Goal: Task Accomplishment & Management: Complete application form

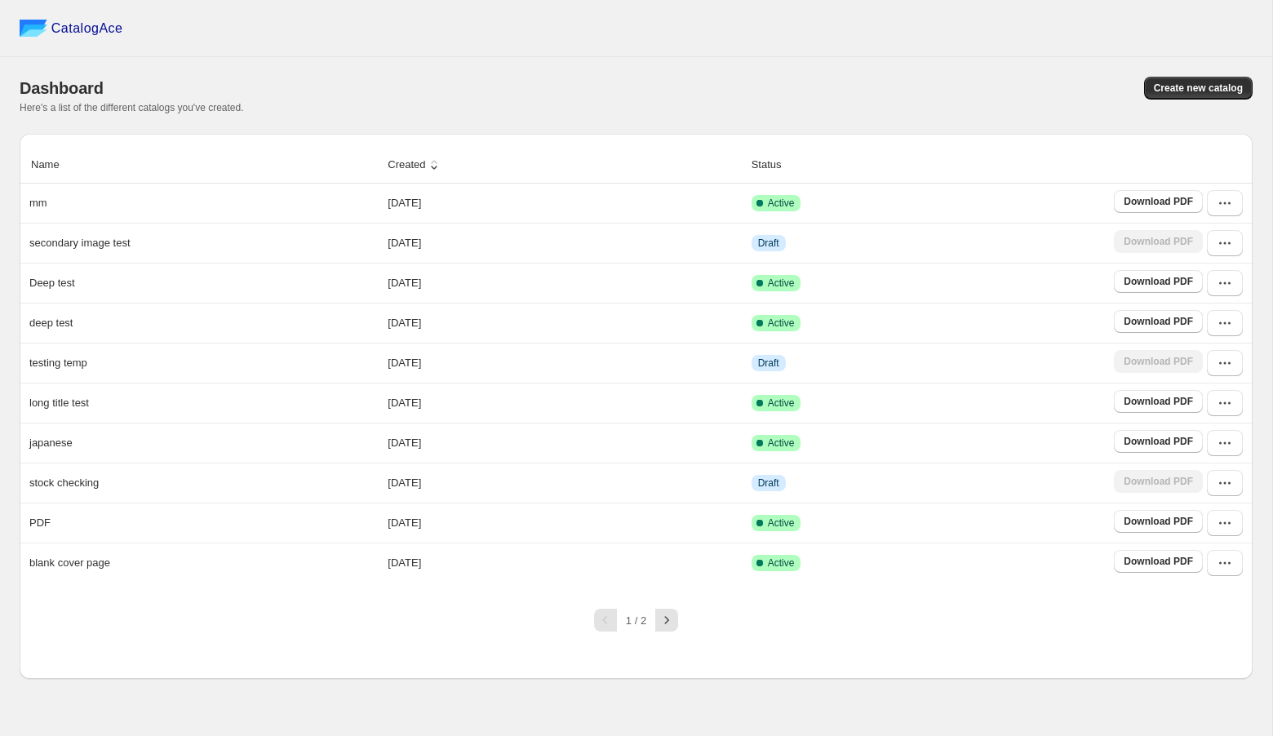
click at [308, 618] on div "1 / 2" at bounding box center [630, 614] width 1246 height 36
click at [379, 630] on div "Name Created Status mm [DATE] Active Download PDF secondary image test [DATE] D…" at bounding box center [636, 406] width 1233 height 545
click at [1157, 80] on button "Create new catalog" at bounding box center [1198, 88] width 109 height 23
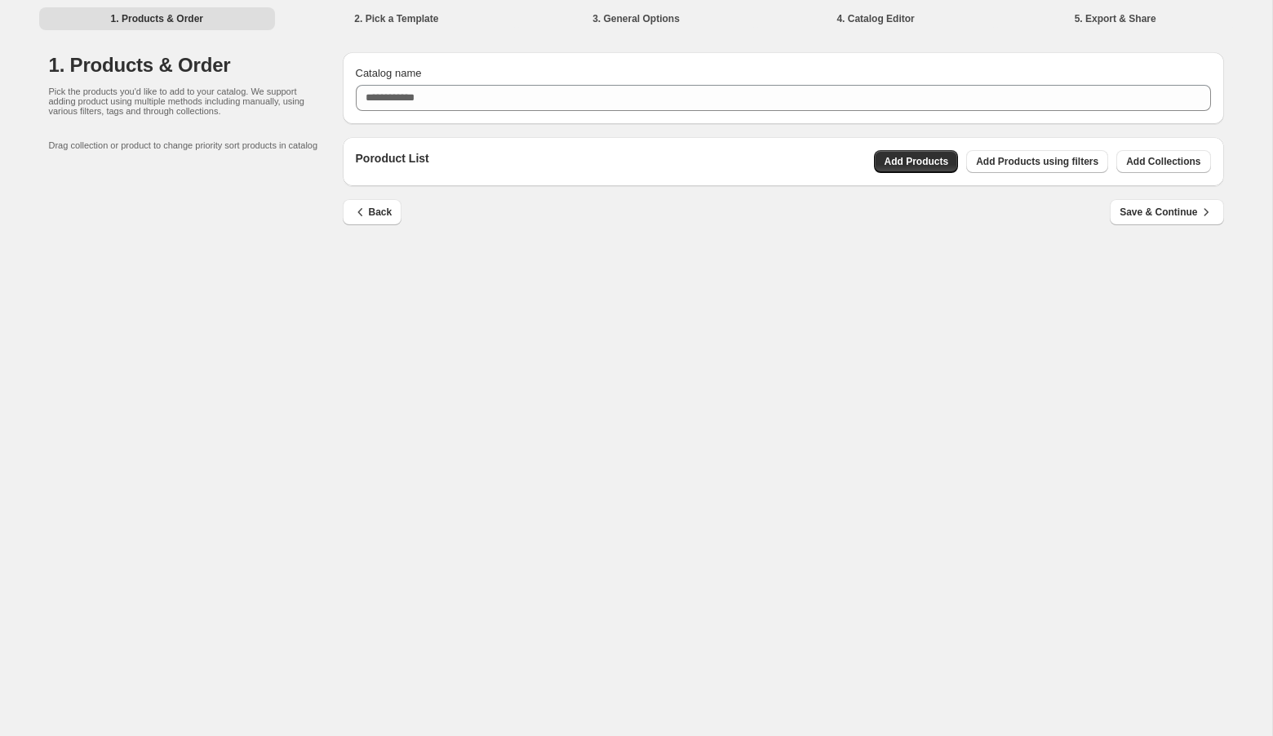
click at [682, 113] on div "Catalog name" at bounding box center [783, 88] width 881 height 72
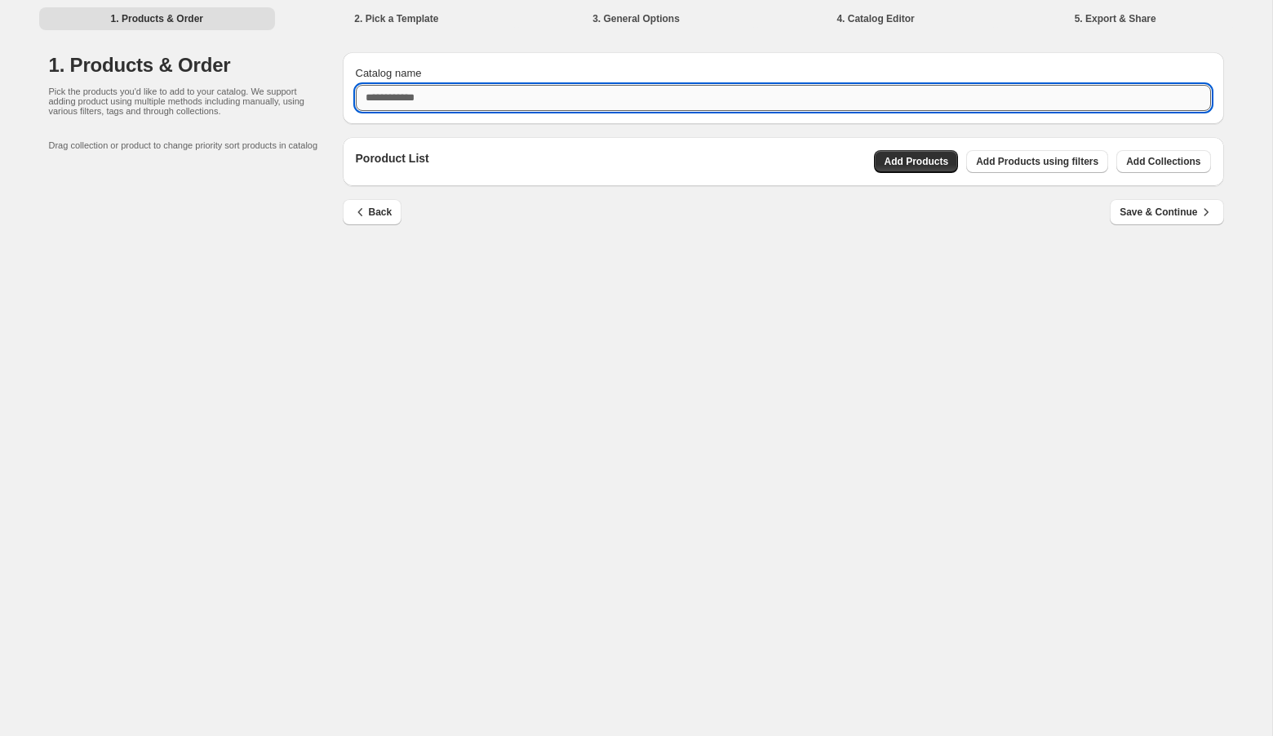
click at [698, 99] on input "Catalog name" at bounding box center [783, 98] width 855 height 26
type input "*******"
click at [905, 152] on button "Add Products" at bounding box center [916, 161] width 84 height 23
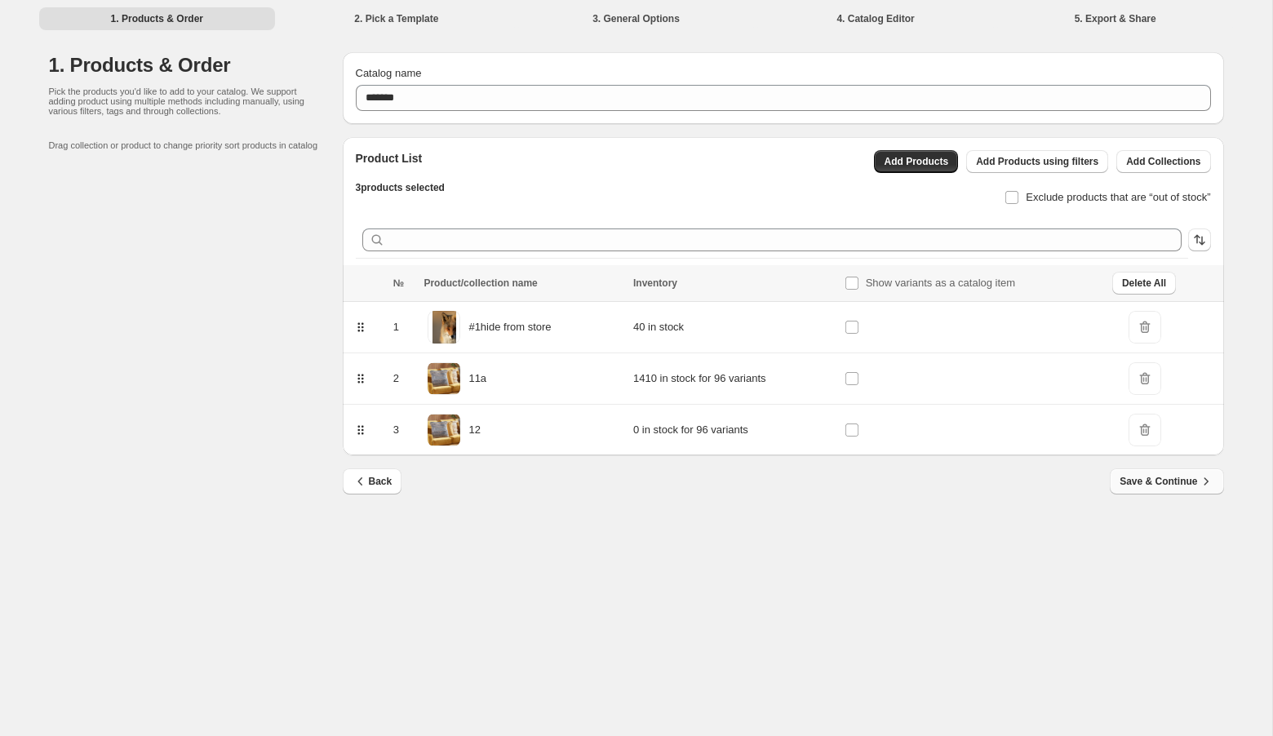
click at [1123, 472] on button "Save & Continue" at bounding box center [1166, 481] width 113 height 26
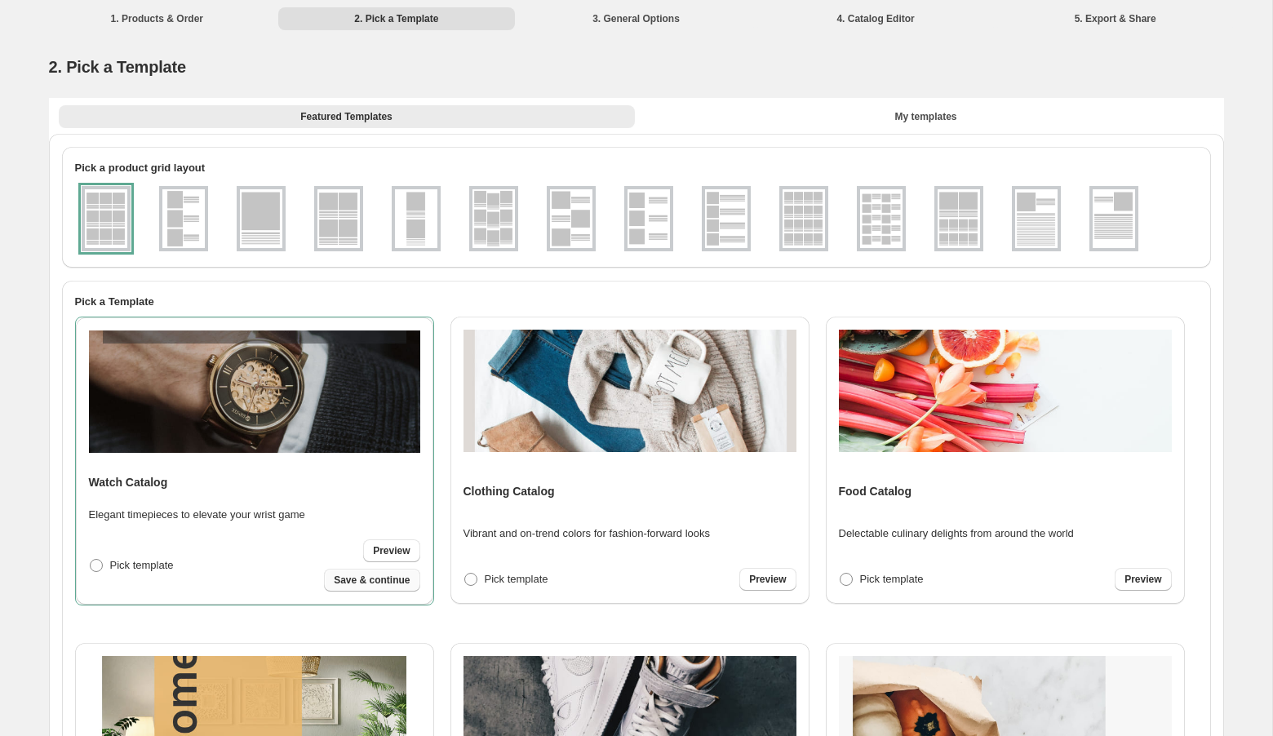
click at [381, 581] on span "Save & continue" at bounding box center [372, 580] width 76 height 13
select select "**********"
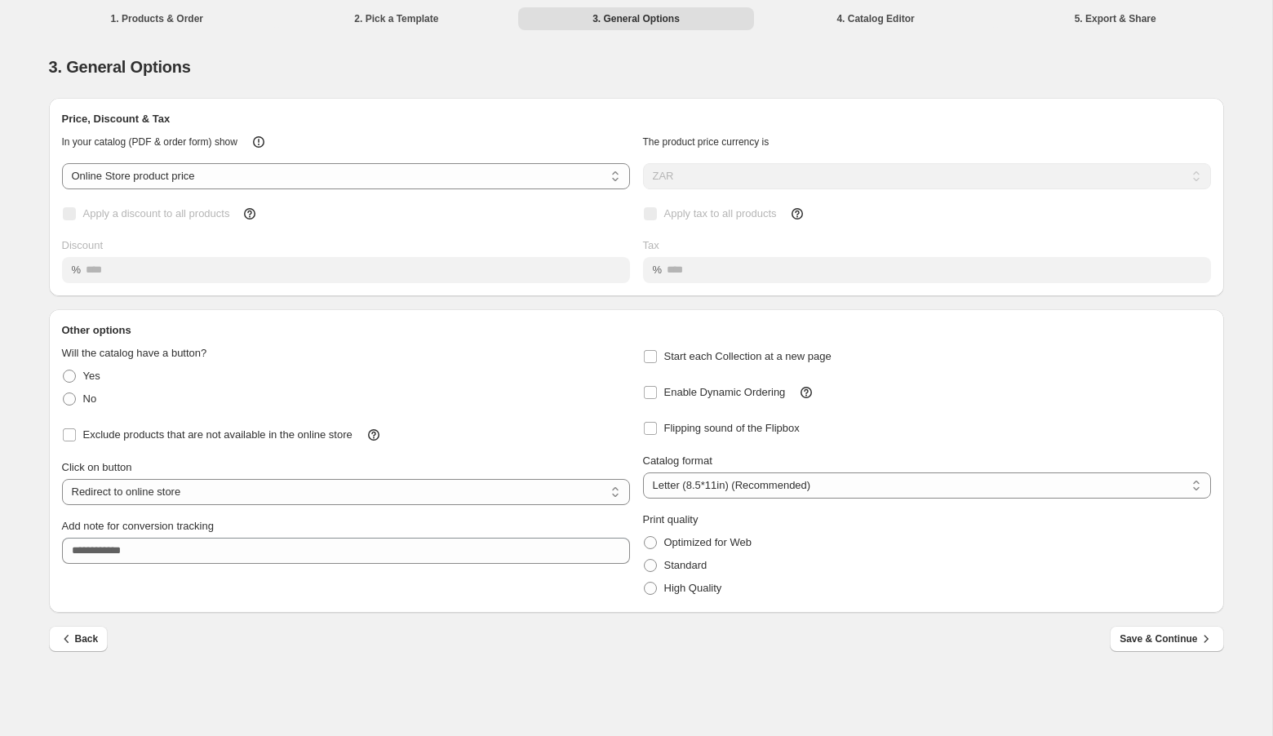
click at [565, 430] on div "Exclude products that are not available in the online store" at bounding box center [339, 428] width 581 height 36
click at [918, 548] on div "Optimized for Web" at bounding box center [927, 542] width 568 height 23
click at [1025, 583] on div "High Quality" at bounding box center [927, 588] width 568 height 23
click at [1129, 645] on span "Save & Continue" at bounding box center [1166, 639] width 94 height 16
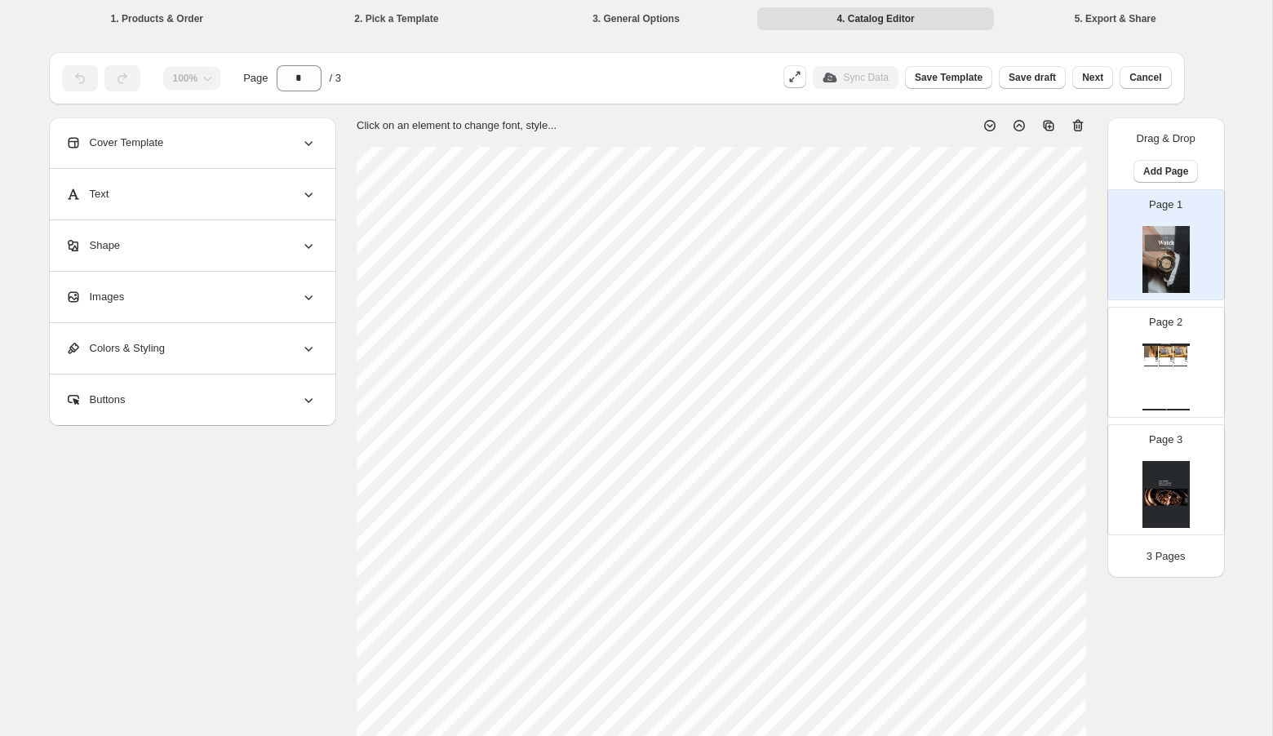
click at [1152, 369] on div "Watch Catalog #1hide from store Stock Quantity: 40 SKU: null Weight: 0 Tags: Br…" at bounding box center [1165, 376] width 47 height 67
type input "*"
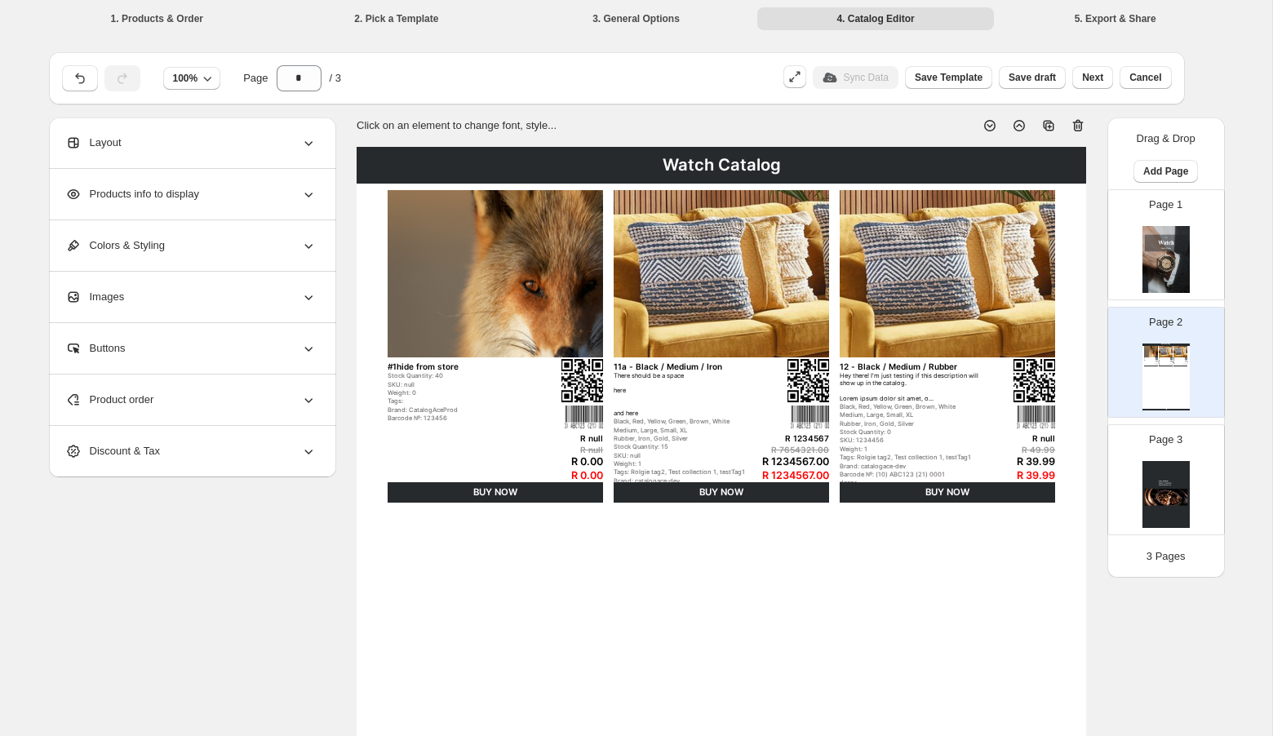
click at [299, 194] on div "Products info to display" at bounding box center [190, 194] width 251 height 51
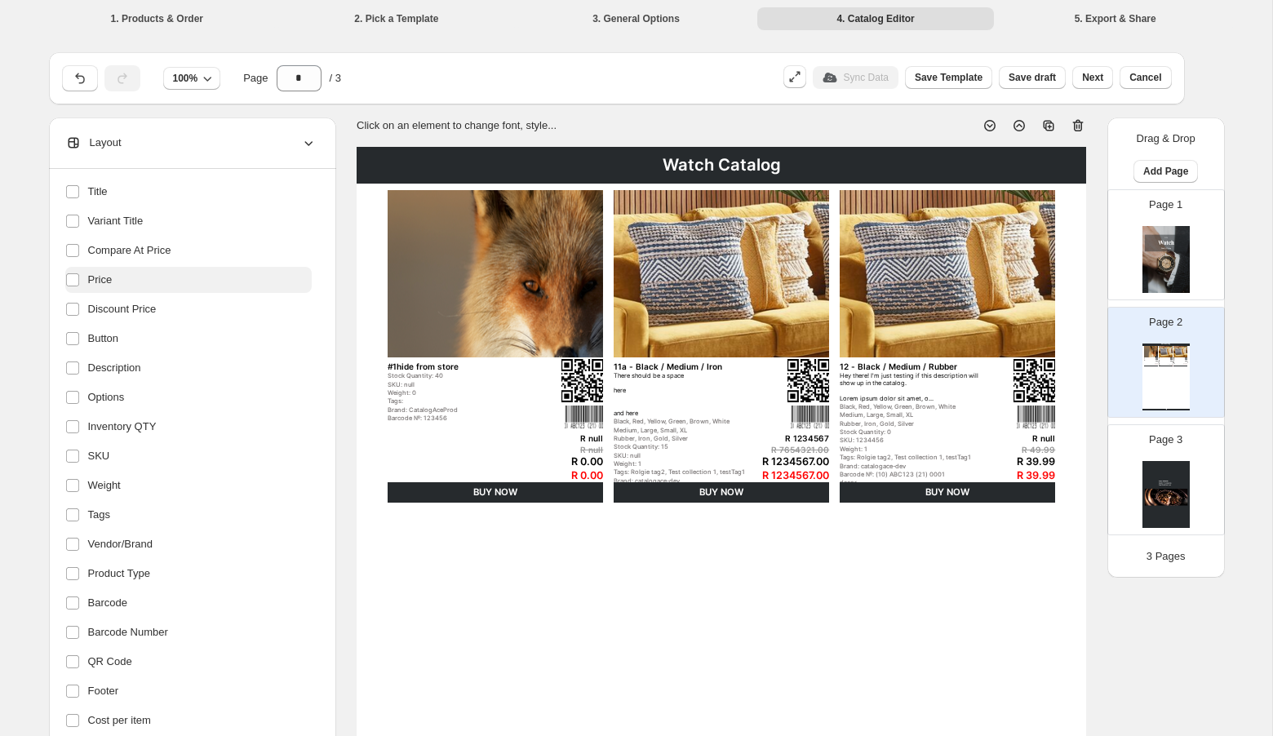
scroll to position [164, 0]
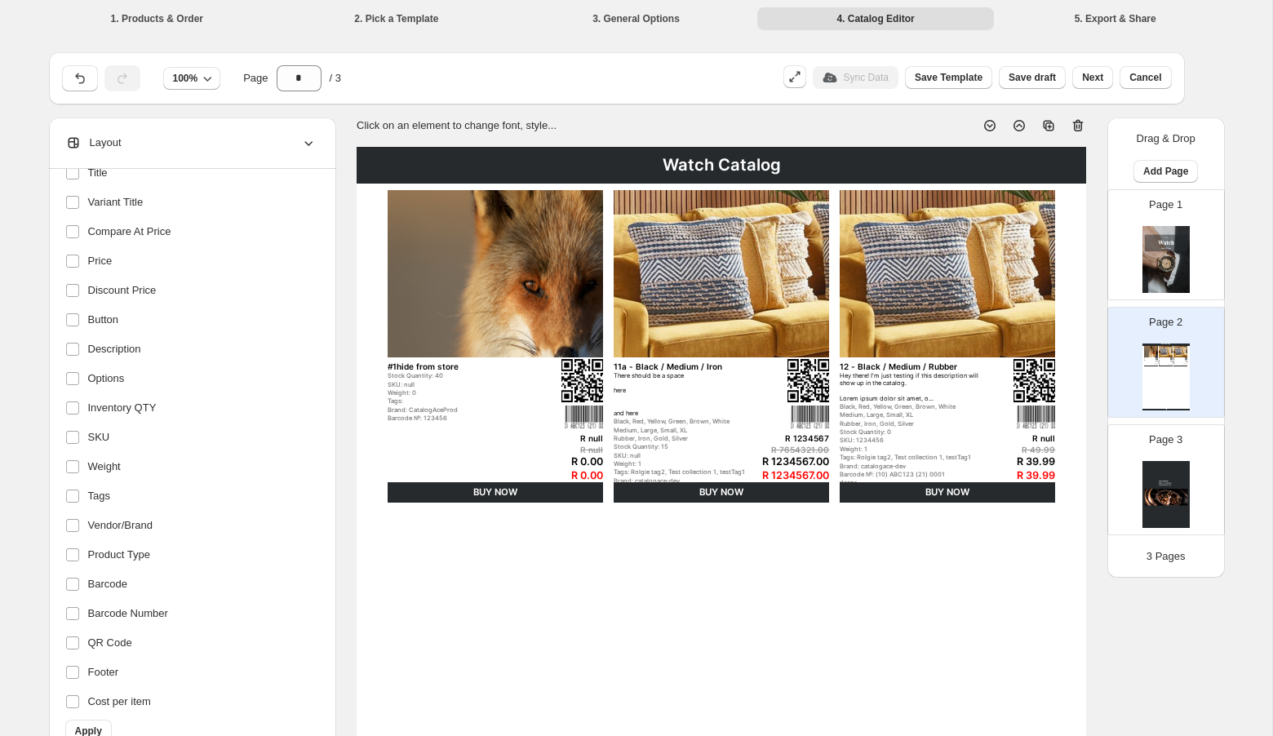
click at [600, 591] on div "Watch Catalog #1hide from store Stock Quantity: 40 SKU: null Weight: 0 Tags: Br…" at bounding box center [721, 662] width 729 height 1030
click at [1085, 82] on span "Next" at bounding box center [1092, 77] width 21 height 13
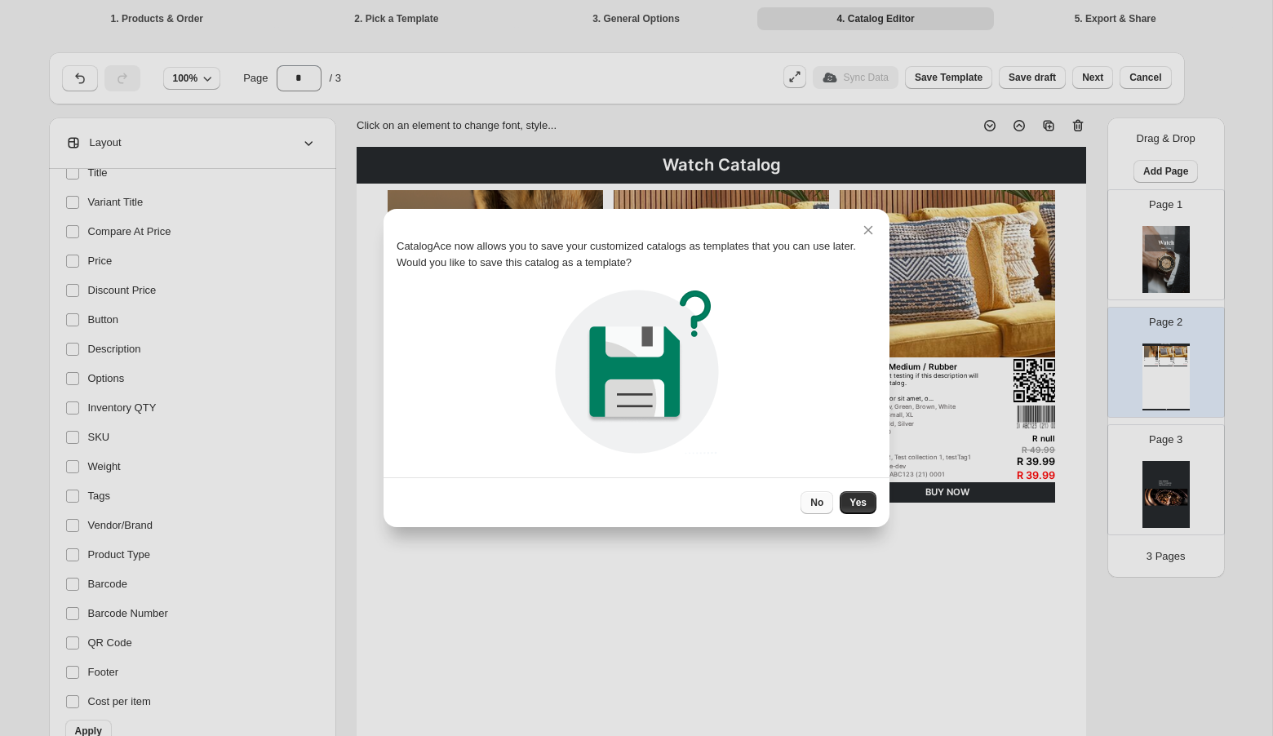
click at [821, 501] on span "No" at bounding box center [816, 502] width 13 height 13
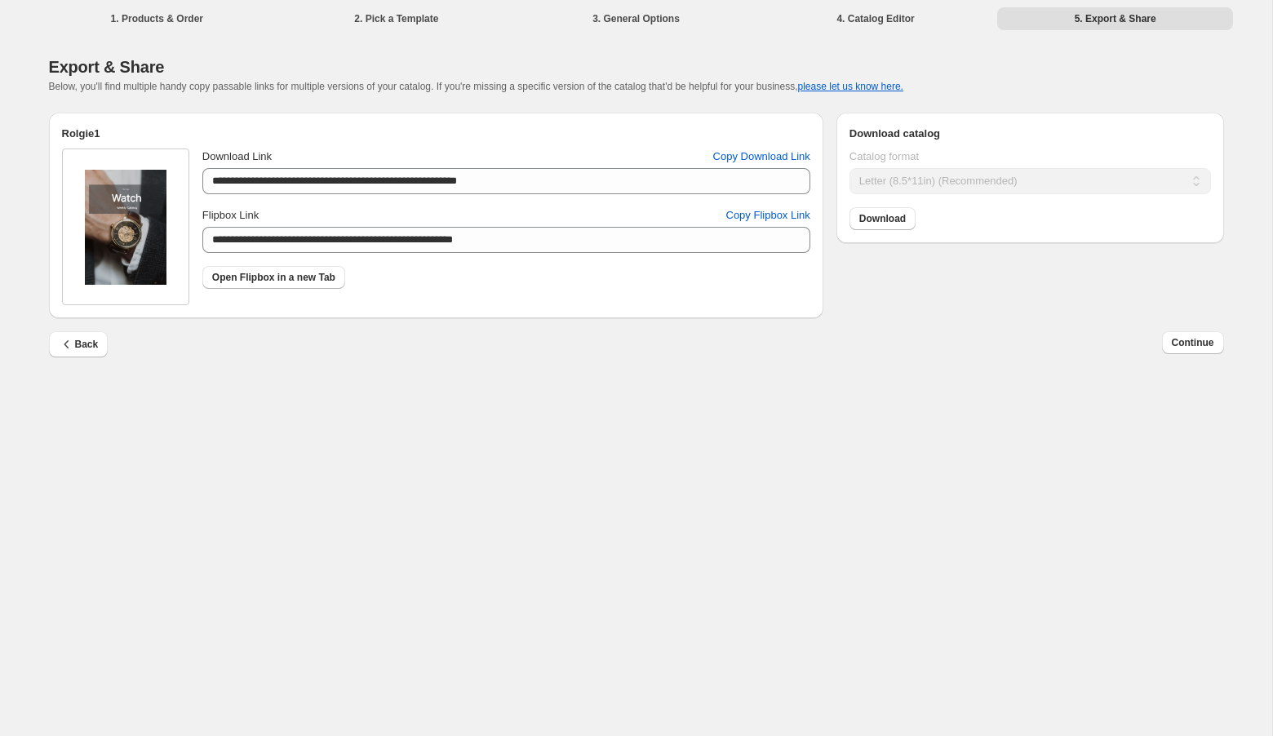
click at [1110, 335] on div "Back Continue" at bounding box center [630, 337] width 1188 height 39
click at [1194, 341] on span "Continue" at bounding box center [1193, 342] width 42 height 13
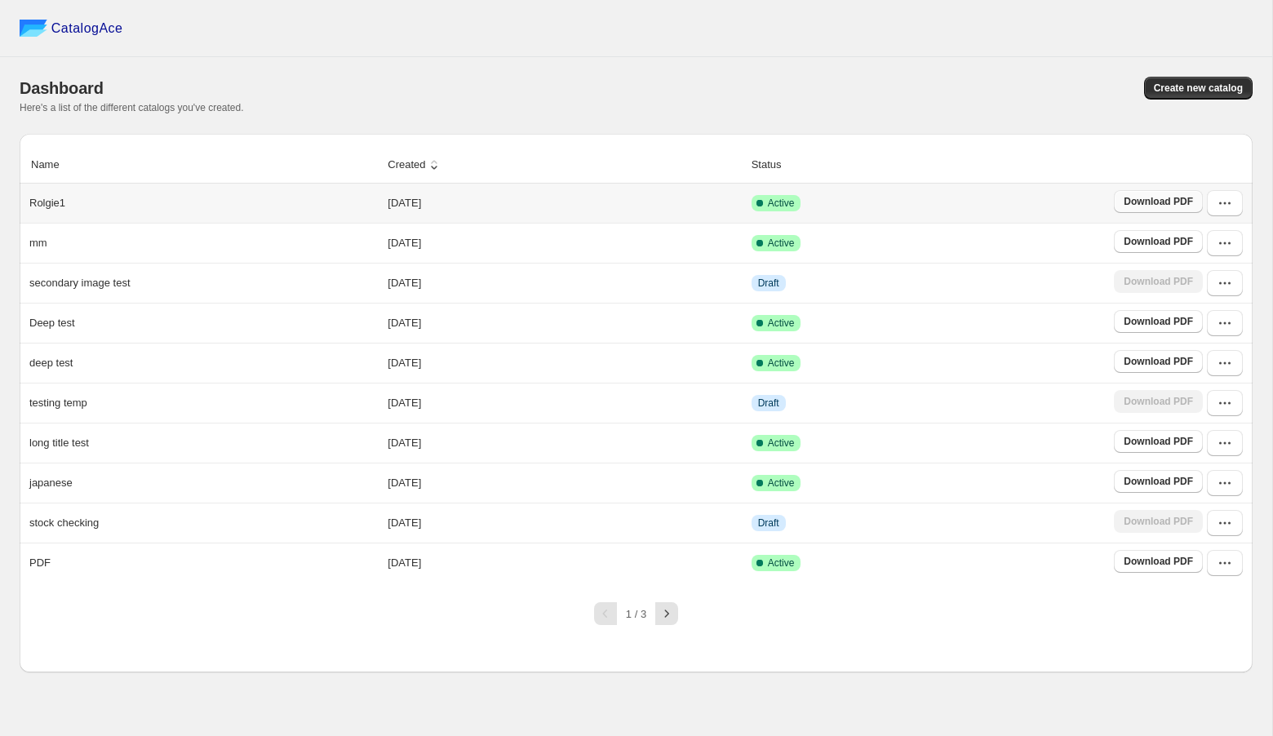
click at [1145, 200] on span "Download PDF" at bounding box center [1157, 201] width 69 height 13
click at [270, 50] on div "CatalogAce" at bounding box center [636, 28] width 1272 height 57
click at [87, 641] on div "Name Created Status Rolgie1 [DATE] Active Download PDF mm [DATE] Active Downloa…" at bounding box center [636, 403] width 1233 height 538
click at [871, 102] on div "Here's a list of the different catalogs you've created." at bounding box center [636, 107] width 1233 height 13
click at [708, 78] on div "Create new catalog" at bounding box center [941, 88] width 622 height 23
